Goal: Transaction & Acquisition: Book appointment/travel/reservation

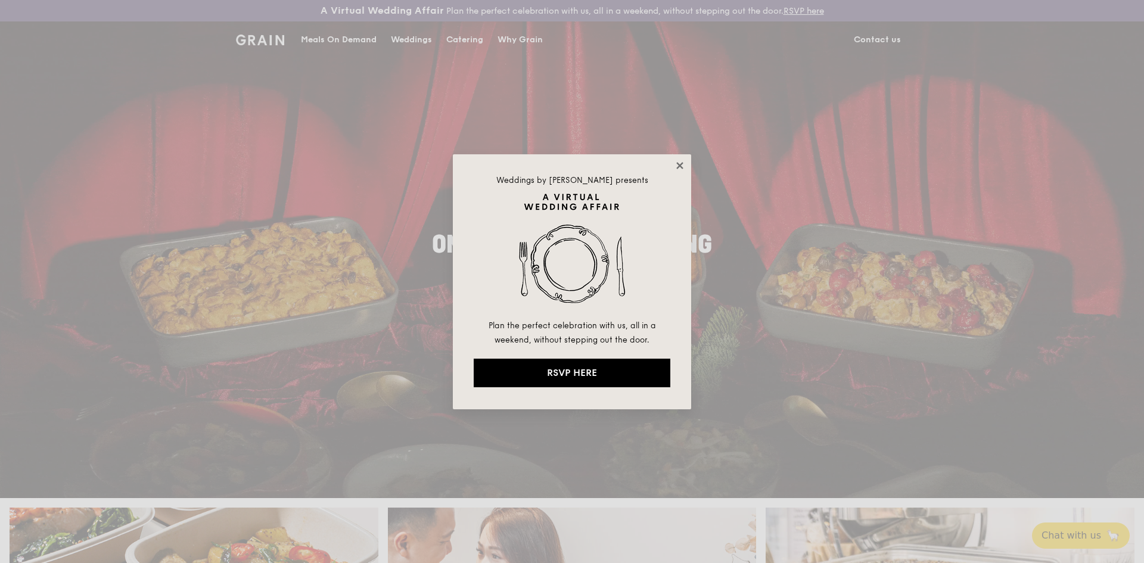
click at [680, 169] on icon at bounding box center [679, 165] width 11 height 11
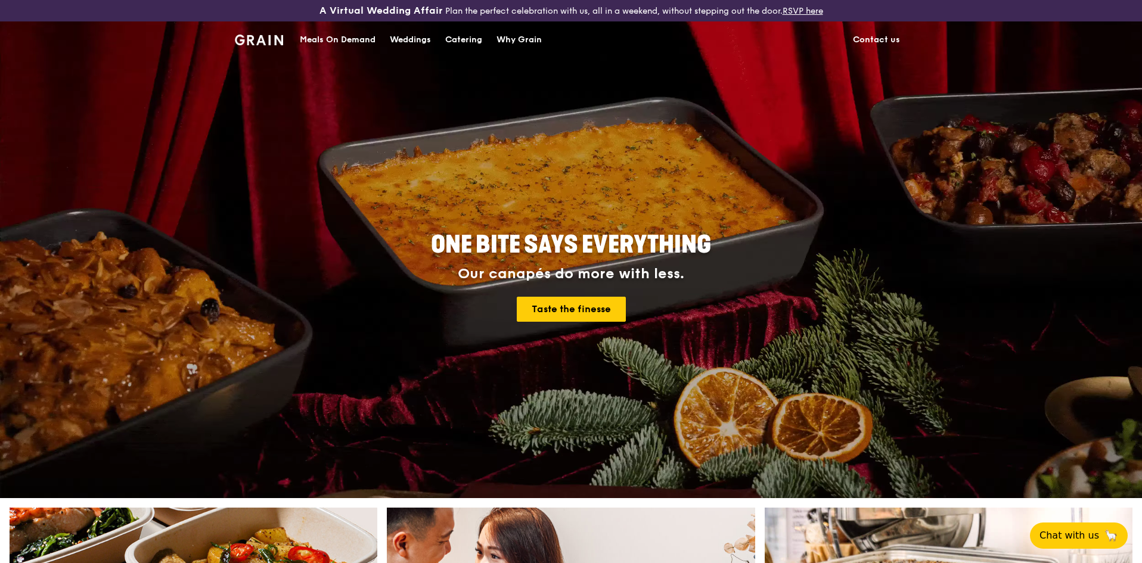
click at [408, 39] on div "Weddings" at bounding box center [410, 40] width 41 height 36
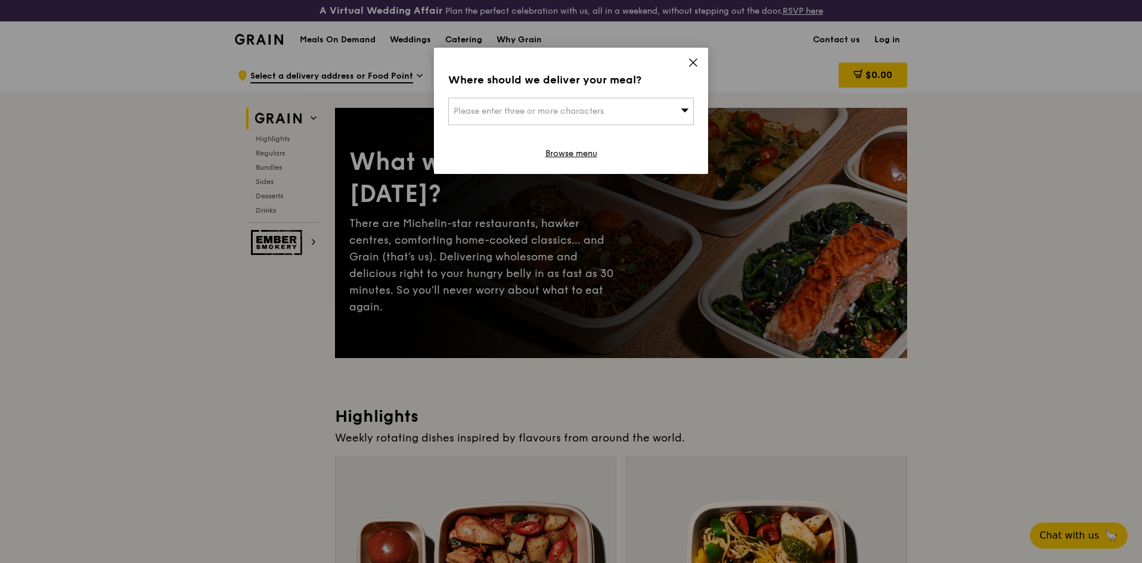
click at [696, 61] on icon at bounding box center [693, 62] width 11 height 11
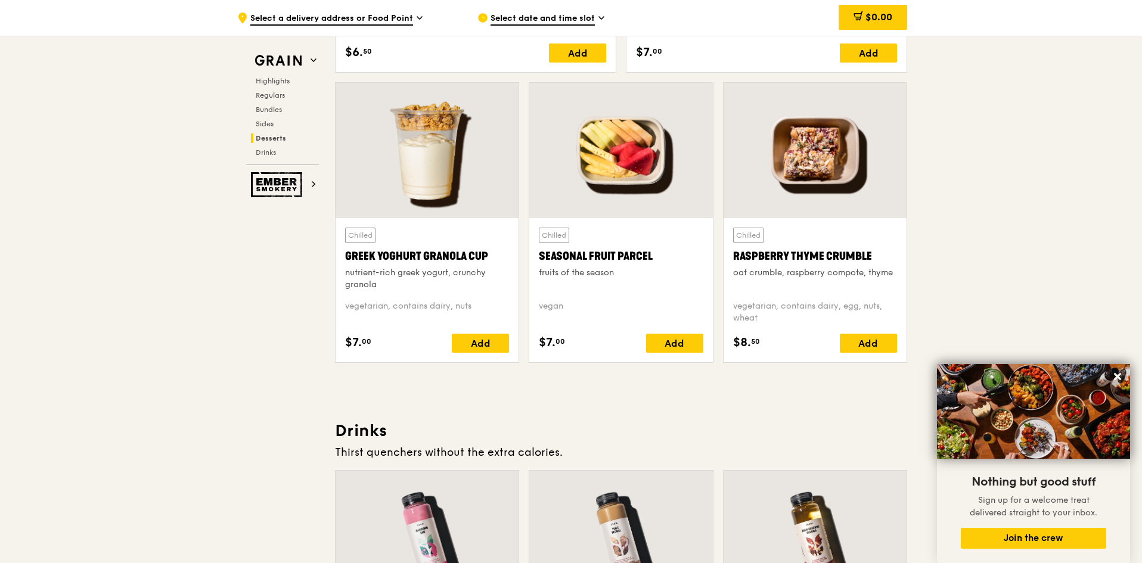
scroll to position [3565, 0]
